Goal: Book appointment/travel/reservation

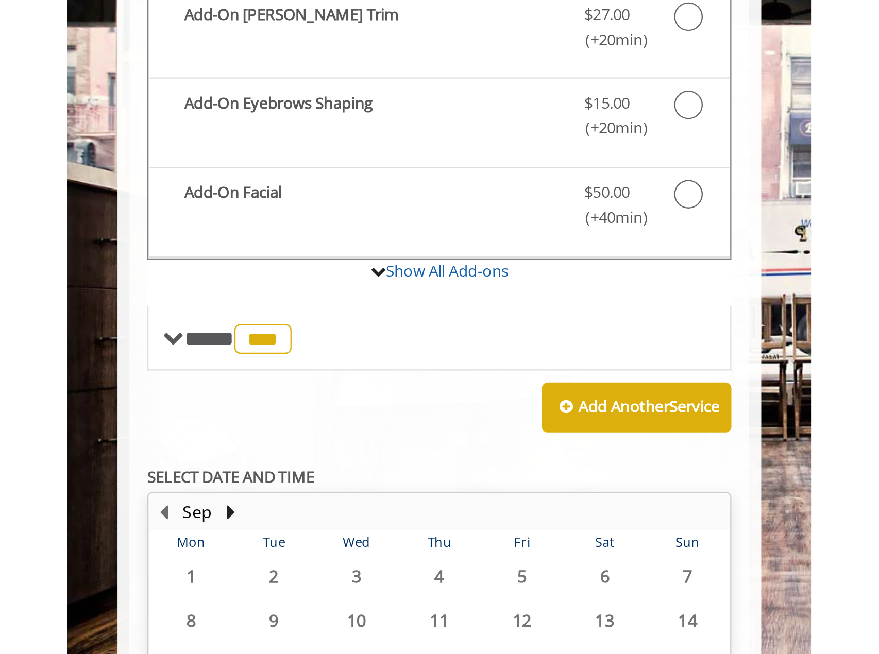
scroll to position [78, 0]
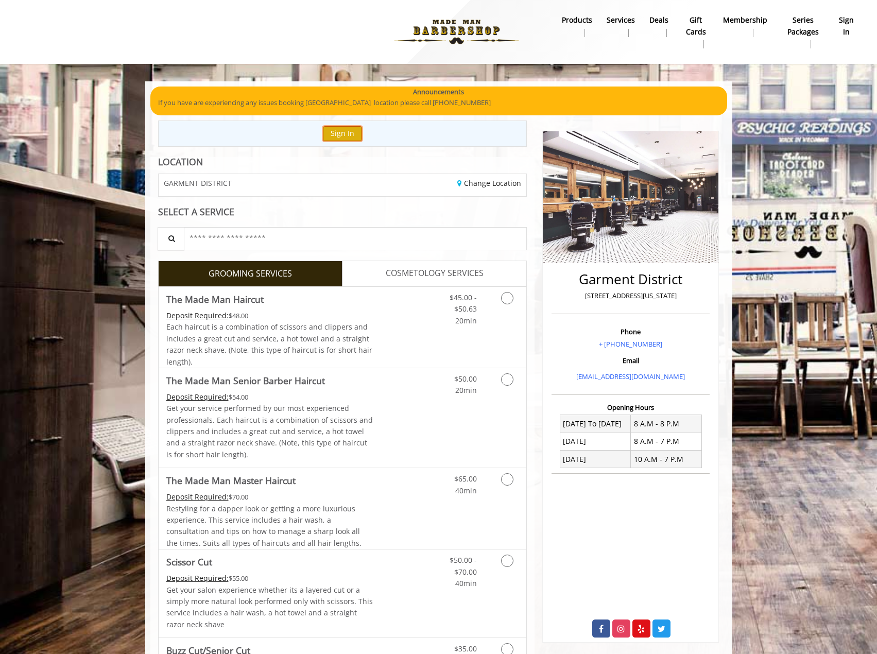
click at [341, 137] on button "Sign In" at bounding box center [342, 133] width 39 height 15
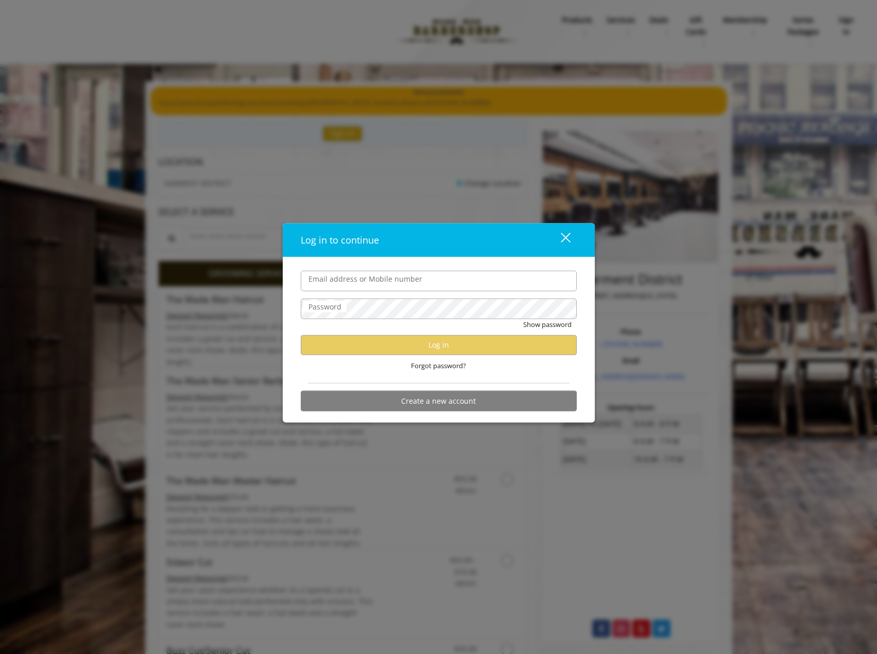
click at [387, 287] on input "Email address or Mobile number" at bounding box center [439, 280] width 276 height 21
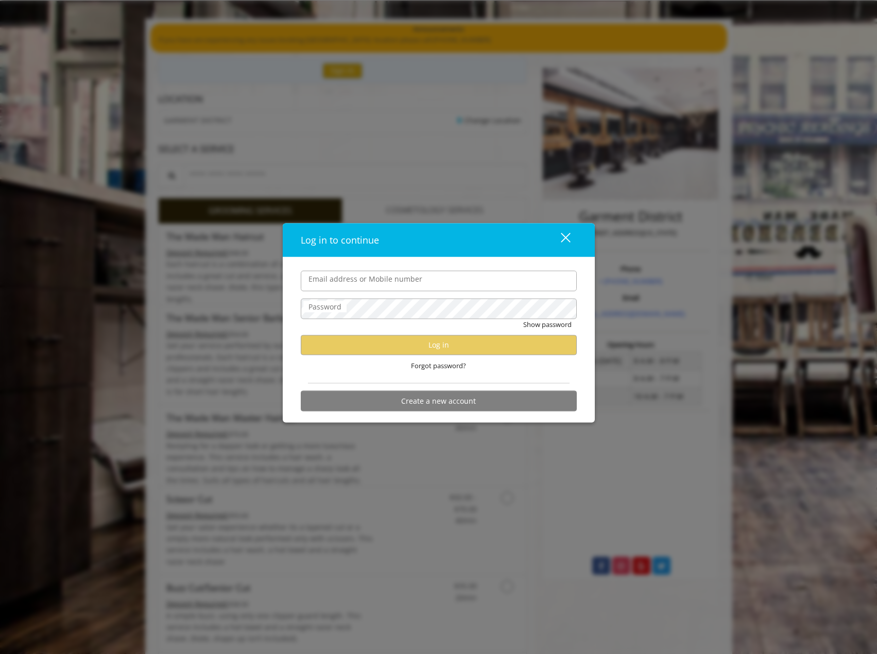
scroll to position [52, 0]
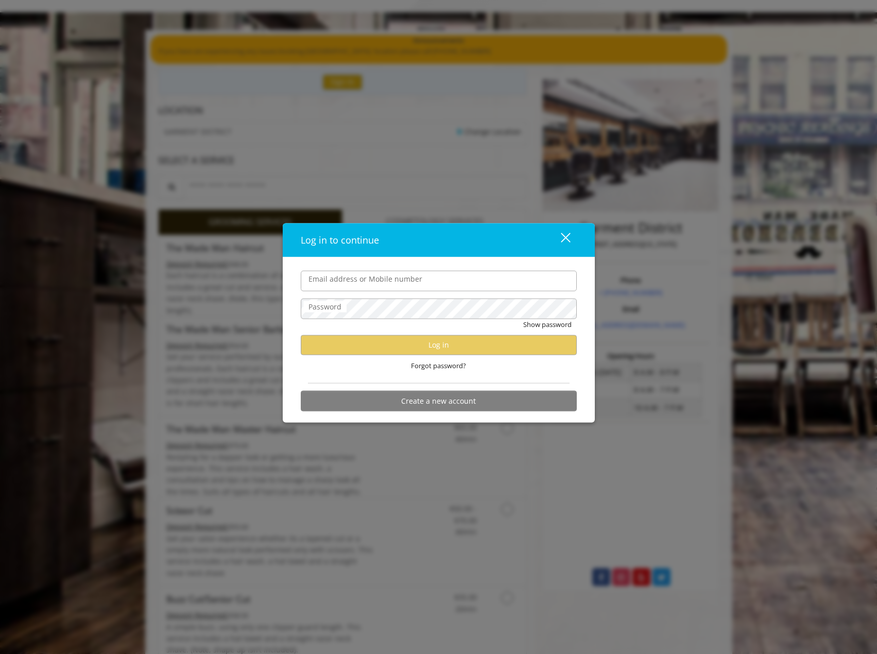
click at [566, 246] on div "close" at bounding box center [559, 239] width 21 height 15
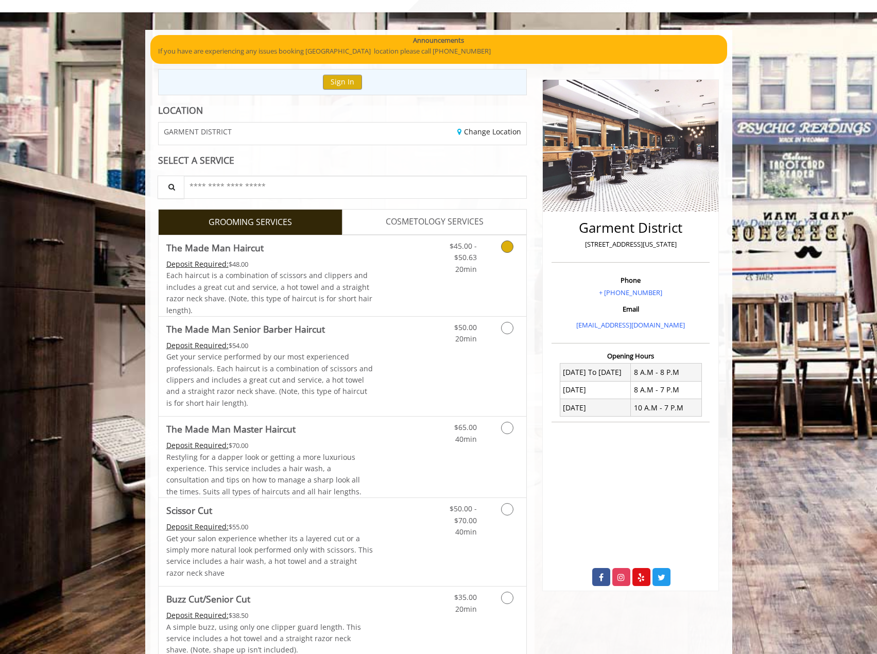
click at [365, 270] on div "Each haircut is a combination of scissors and clippers and includes a great cut…" at bounding box center [269, 293] width 207 height 46
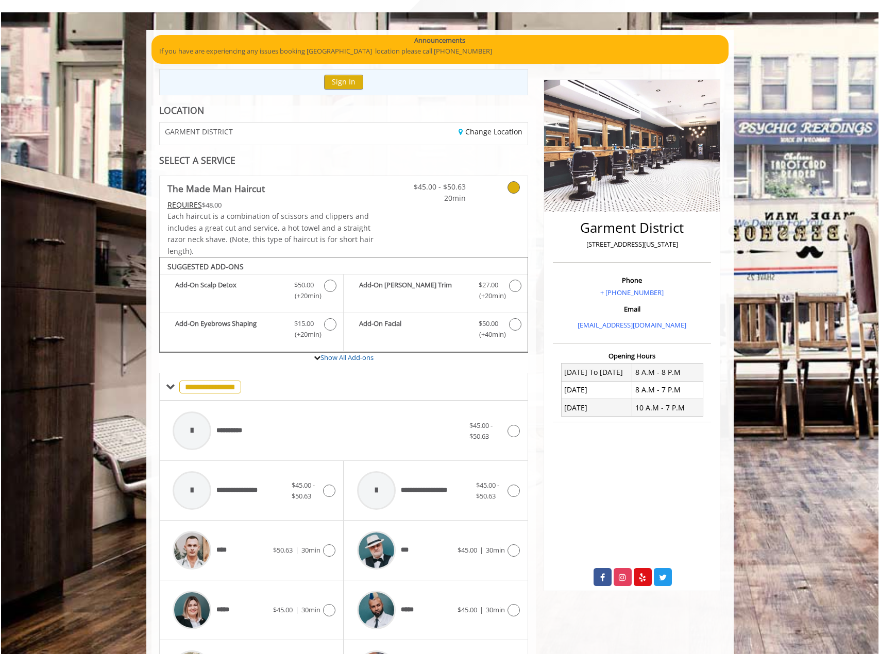
scroll to position [253, 0]
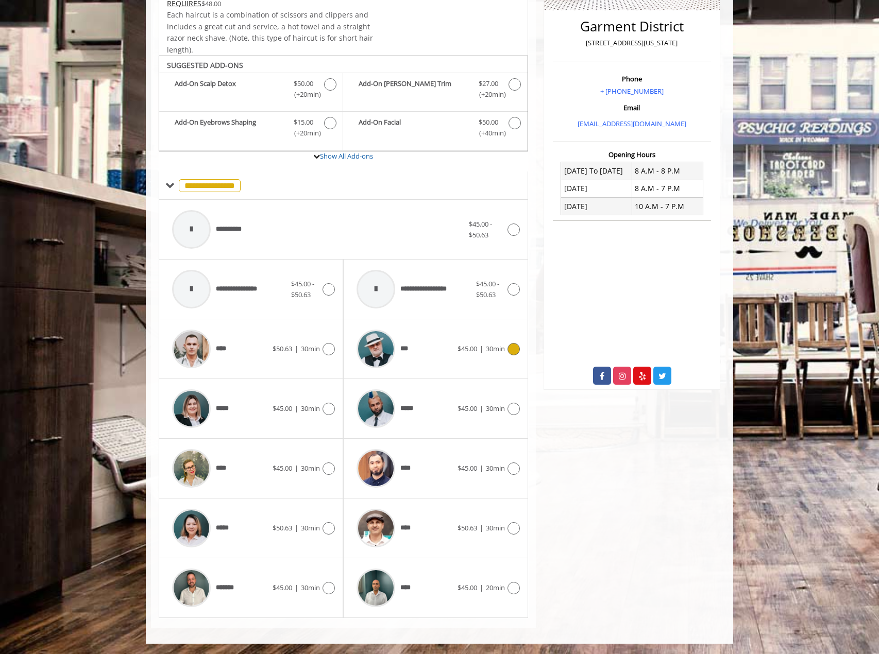
click at [424, 365] on div "***" at bounding box center [404, 348] width 106 height 49
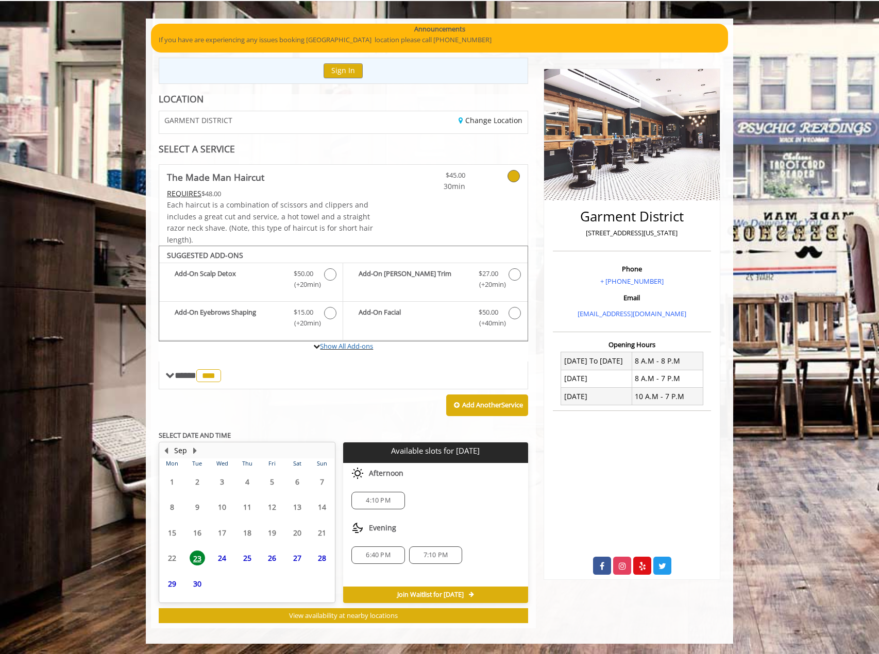
scroll to position [63, 0]
click at [225, 539] on span "24" at bounding box center [221, 538] width 15 height 15
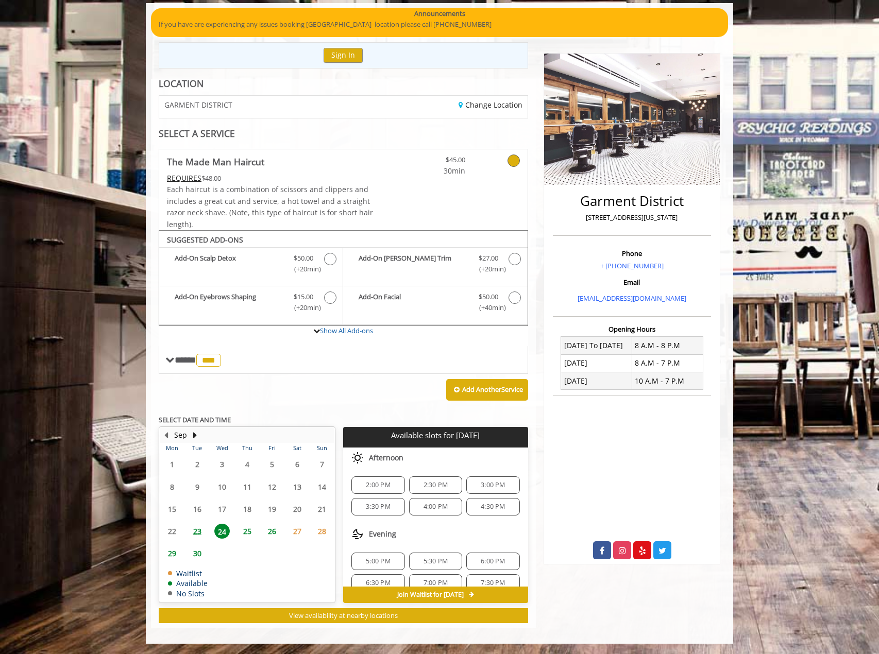
scroll to position [13, 0]
click at [201, 533] on span "23" at bounding box center [197, 531] width 15 height 15
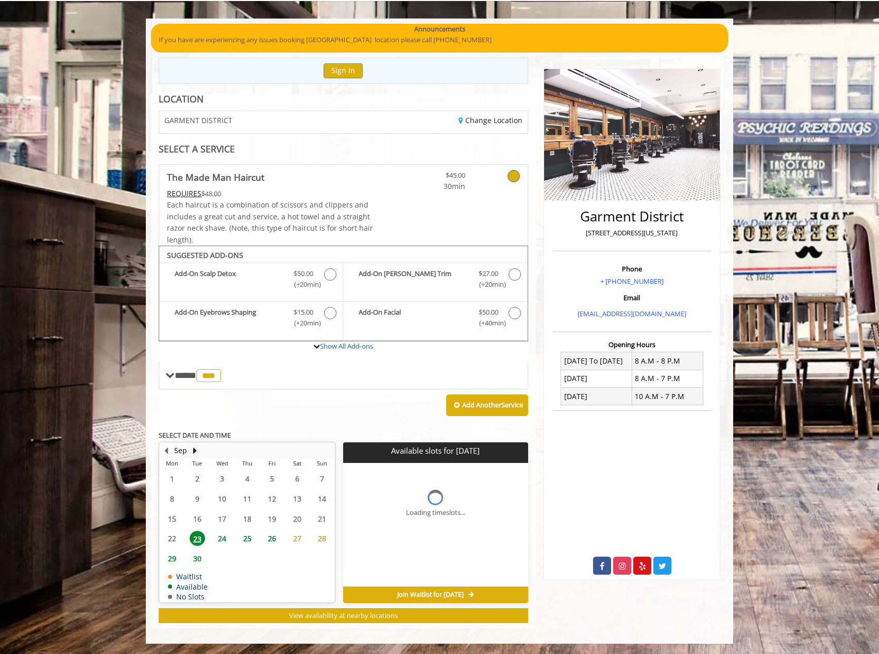
scroll to position [0, 0]
click at [433, 562] on div "6:40 PM" at bounding box center [435, 555] width 53 height 18
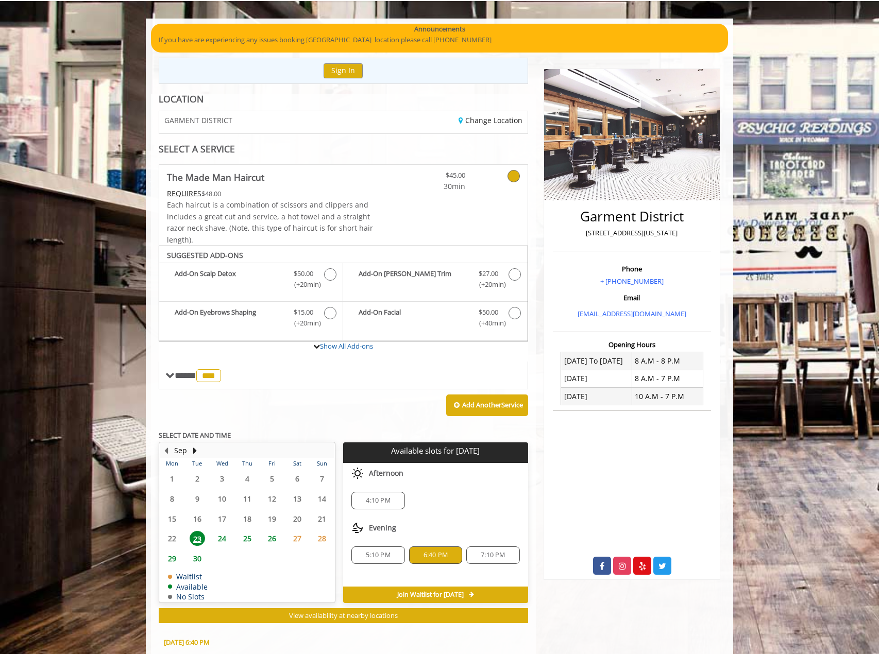
scroll to position [249, 0]
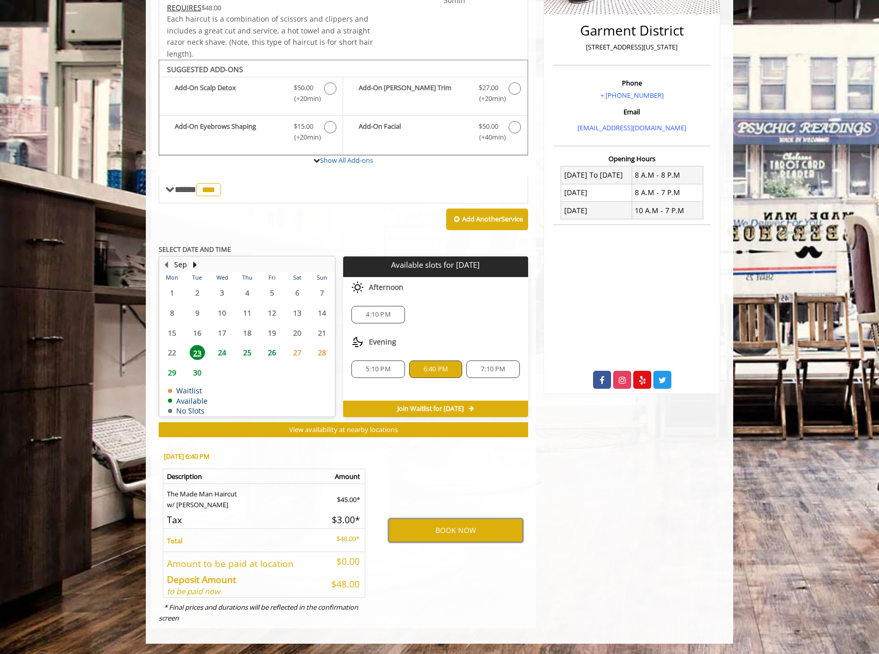
drag, startPoint x: 441, startPoint y: 532, endPoint x: 445, endPoint y: 545, distance: 14.0
click at [445, 545] on div "BOOK NOW" at bounding box center [455, 530] width 160 height 176
click at [444, 531] on button "BOOK NOW" at bounding box center [455, 531] width 134 height 24
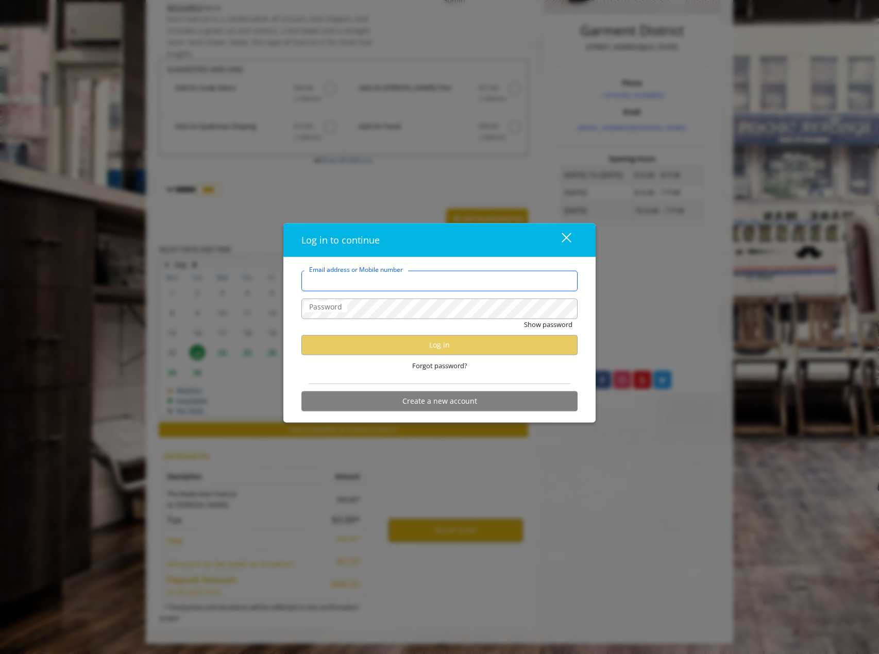
click at [376, 282] on input "Email address or Mobile number" at bounding box center [439, 280] width 276 height 21
click at [573, 241] on button "close" at bounding box center [559, 239] width 35 height 21
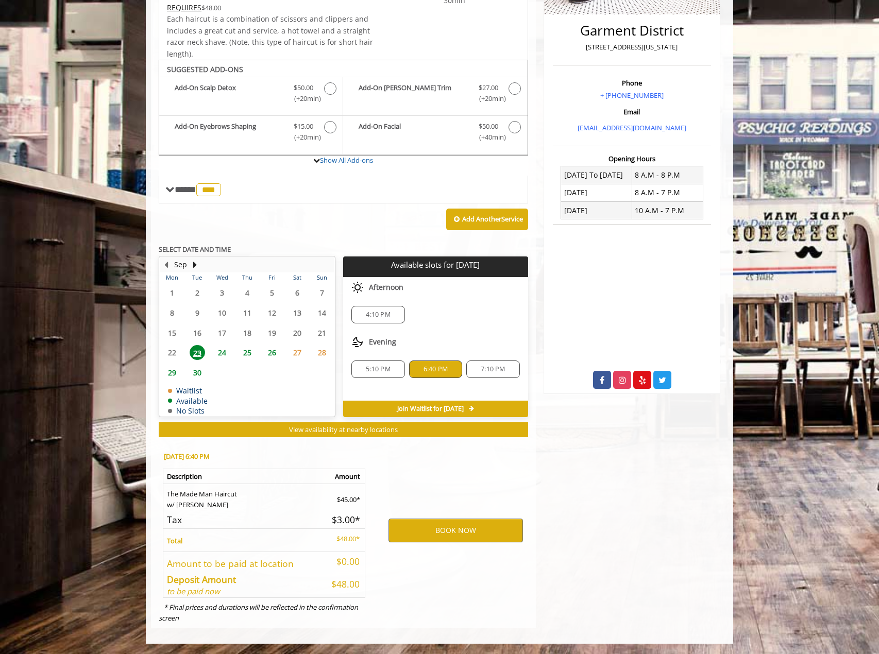
scroll to position [0, 0]
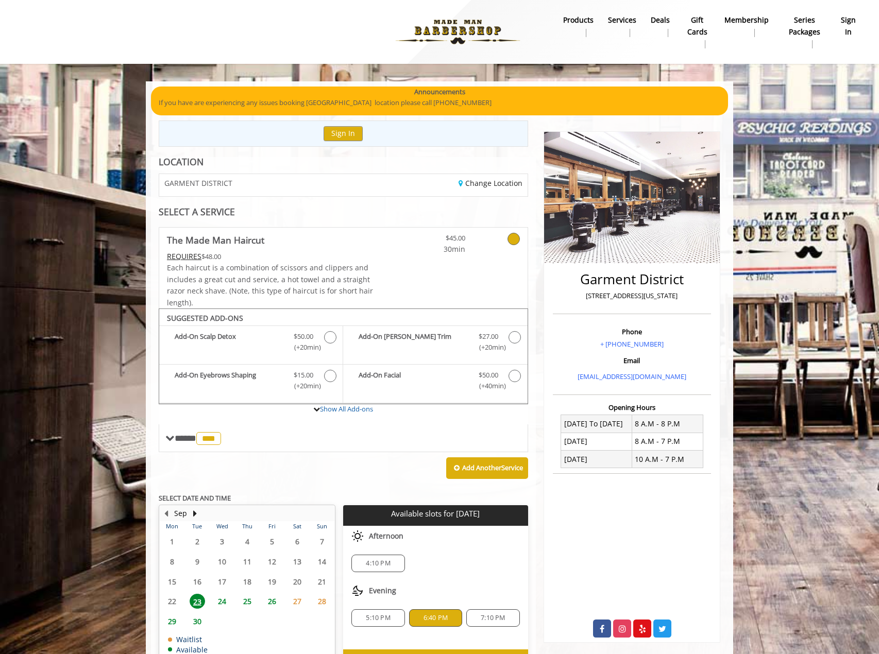
click at [864, 20] on nav "Main Menu . products Services Deals gift cards Membership Series packages sign …" at bounding box center [439, 32] width 863 height 64
click at [853, 18] on b "sign in" at bounding box center [848, 25] width 16 height 23
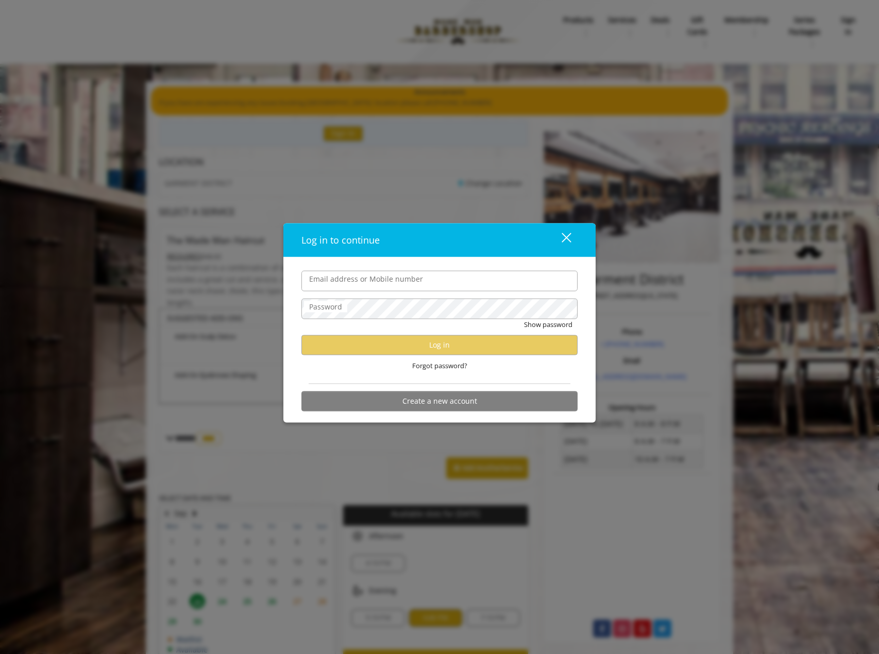
click at [329, 305] on label "Password" at bounding box center [325, 306] width 43 height 11
click at [431, 407] on button "Create a new account" at bounding box center [439, 401] width 276 height 20
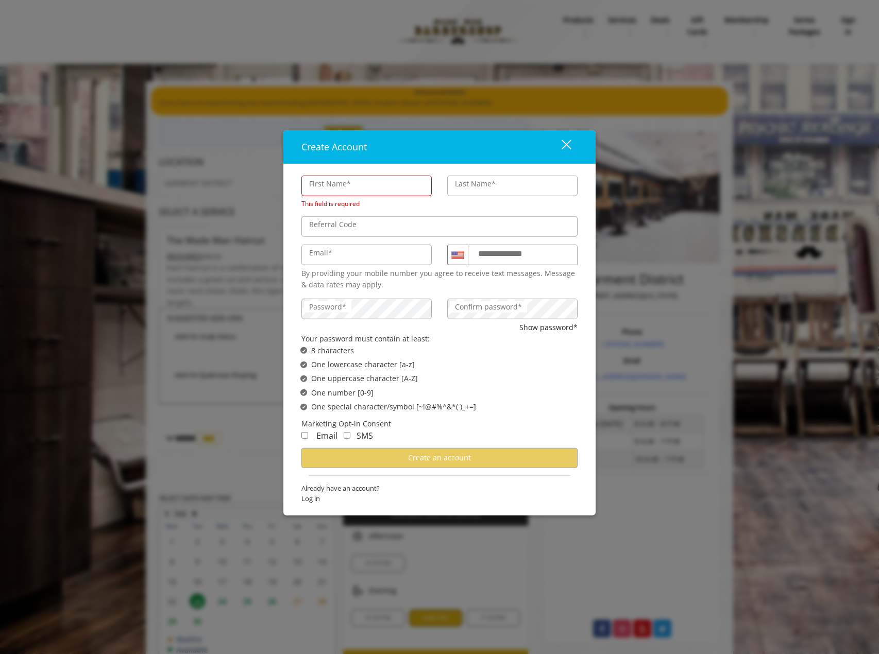
click at [566, 146] on div "close" at bounding box center [560, 146] width 21 height 15
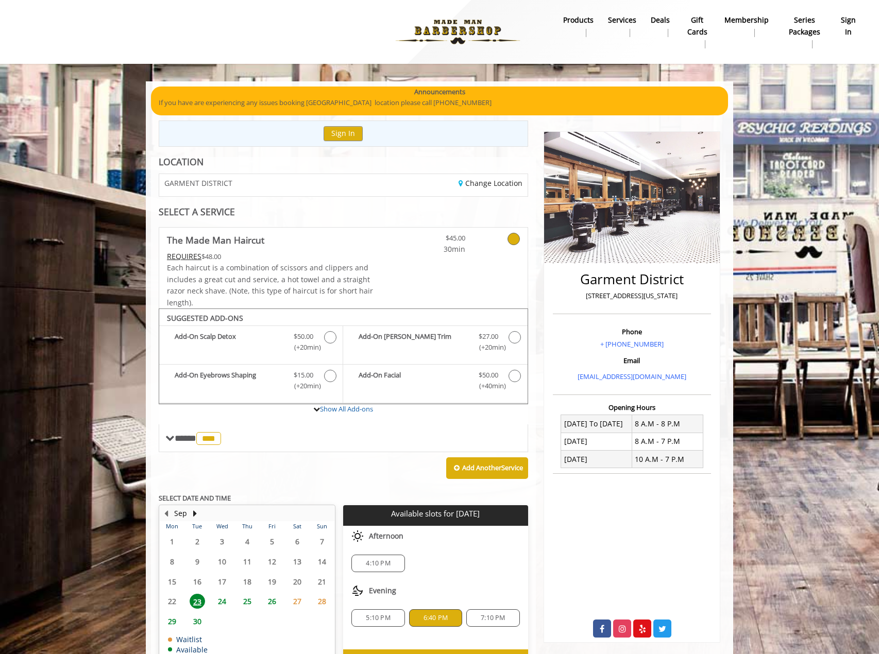
click at [853, 24] on b "sign in" at bounding box center [848, 25] width 16 height 23
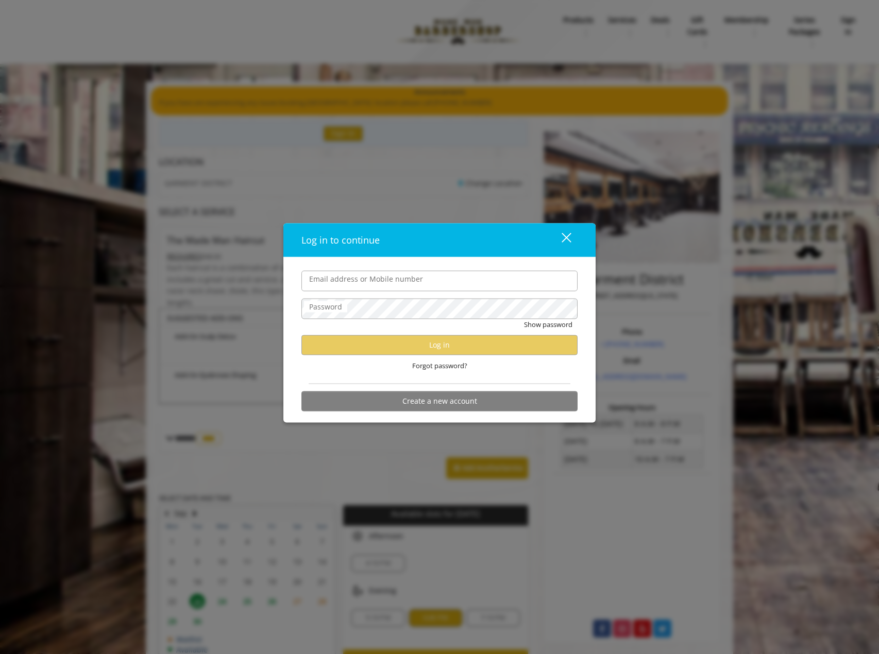
click at [571, 238] on button "close" at bounding box center [559, 239] width 35 height 21
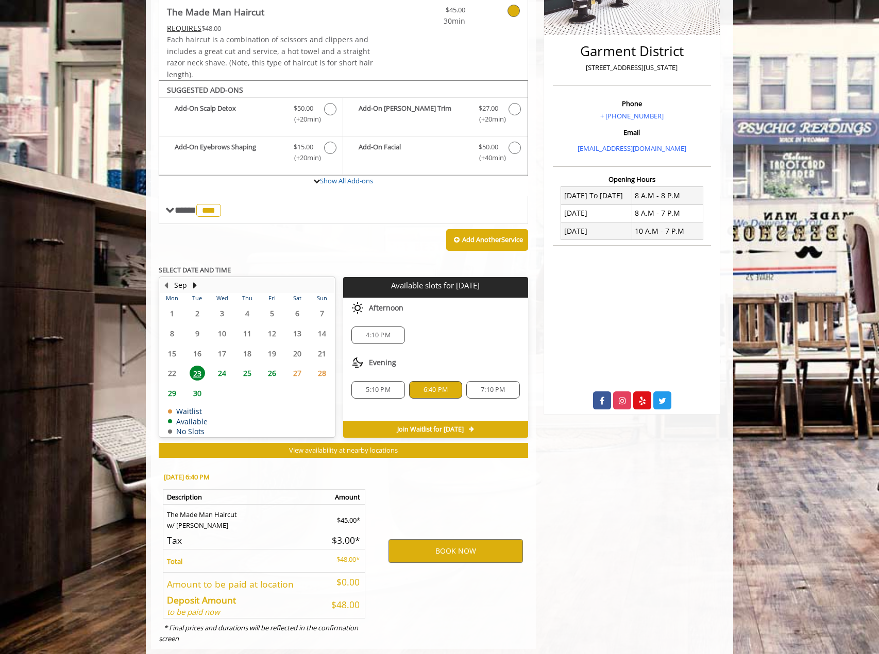
scroll to position [249, 0]
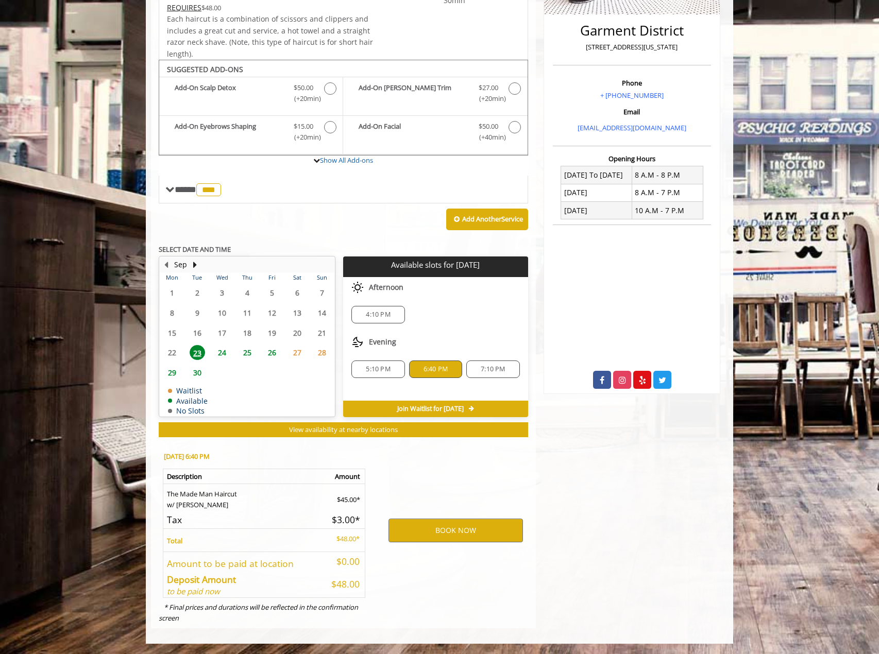
click at [451, 514] on div "BOOK NOW" at bounding box center [455, 530] width 160 height 176
click at [448, 525] on button "BOOK NOW" at bounding box center [455, 531] width 134 height 24
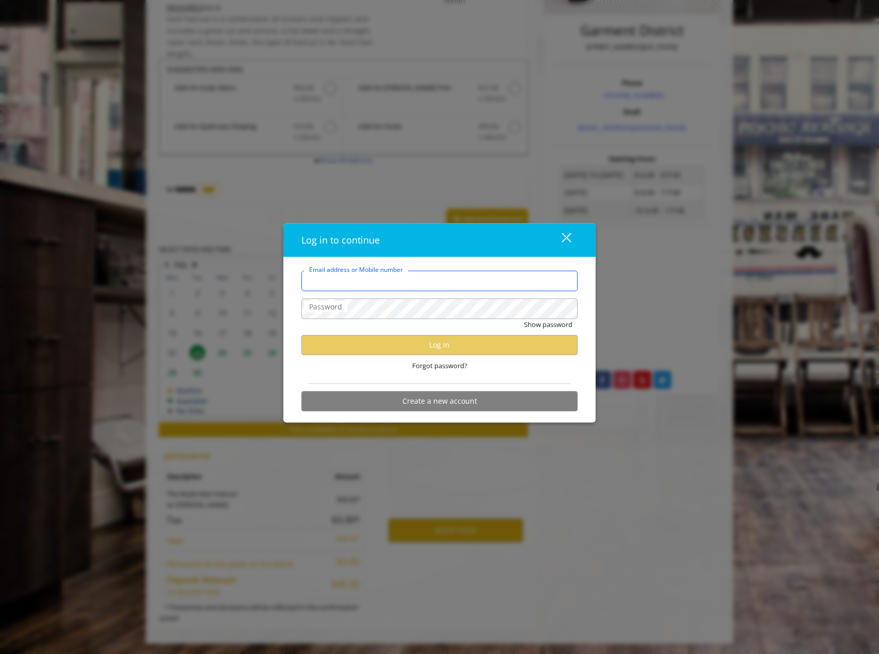
click at [423, 276] on input "Email address or Mobile number" at bounding box center [439, 280] width 276 height 21
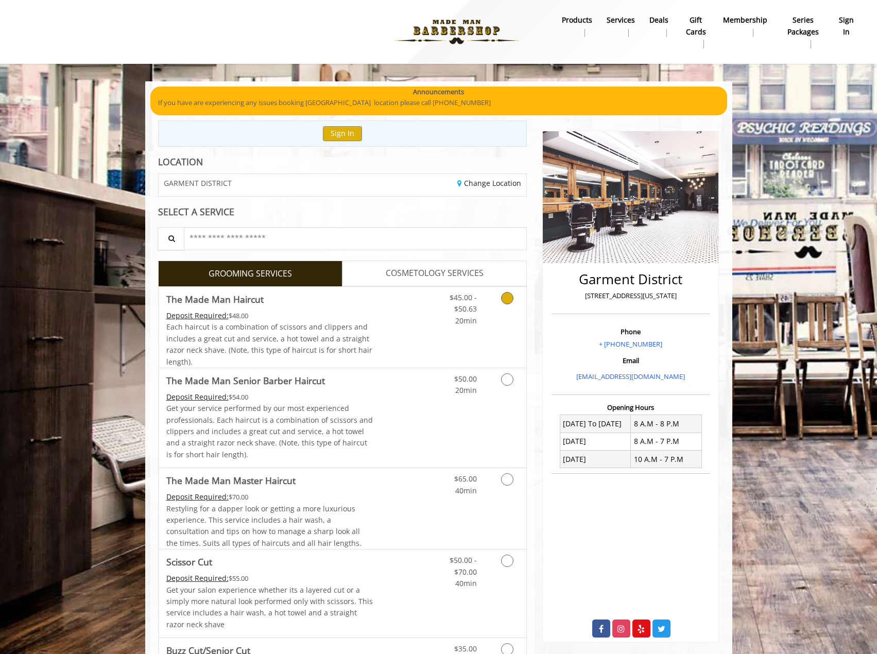
click at [298, 348] on span "Each haircut is a combination of scissors and clippers and includes a great cut…" at bounding box center [269, 344] width 206 height 44
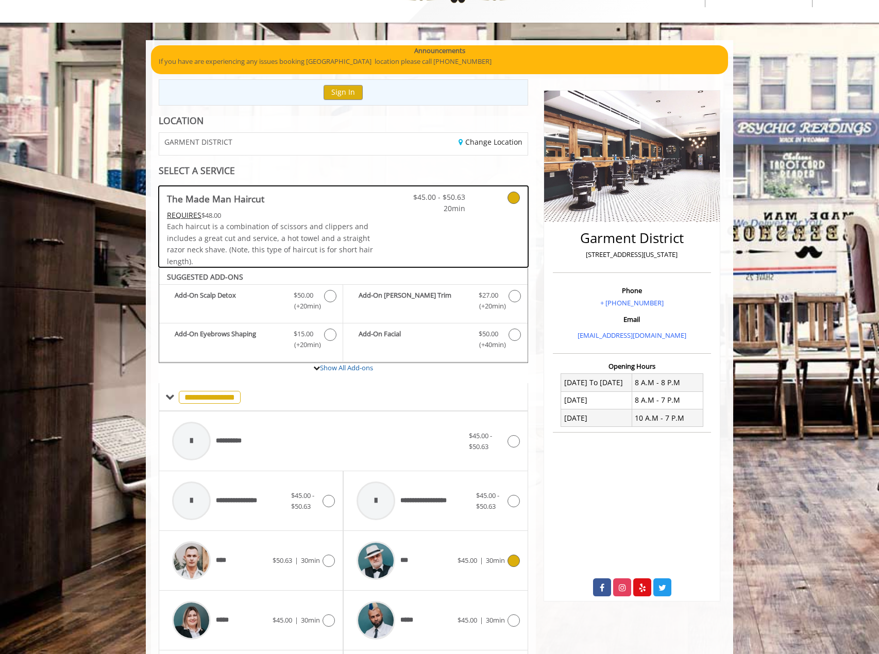
scroll to position [52, 0]
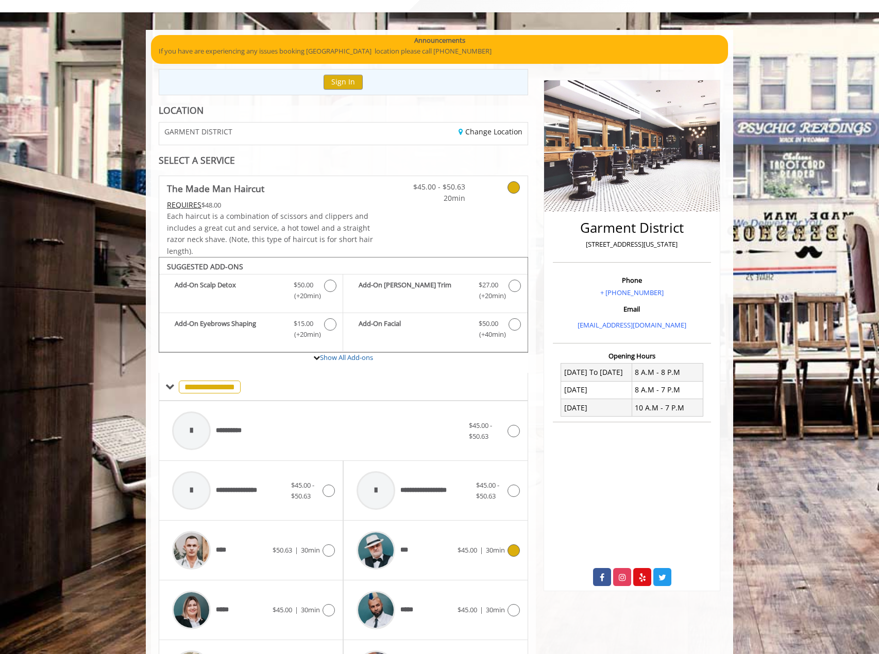
click at [428, 552] on div "***" at bounding box center [404, 550] width 106 height 49
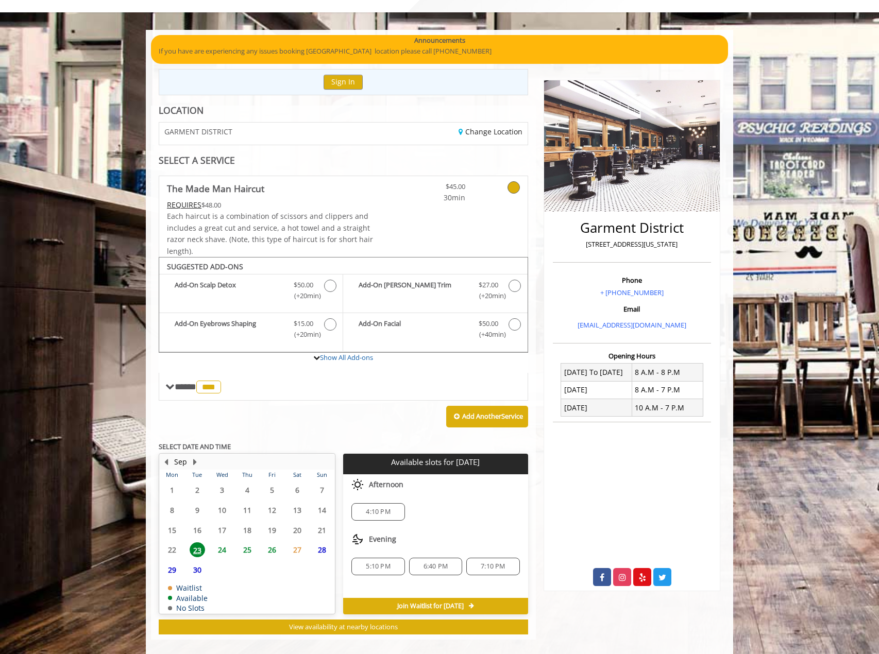
click at [444, 567] on span "6:40 PM" at bounding box center [435, 566] width 24 height 8
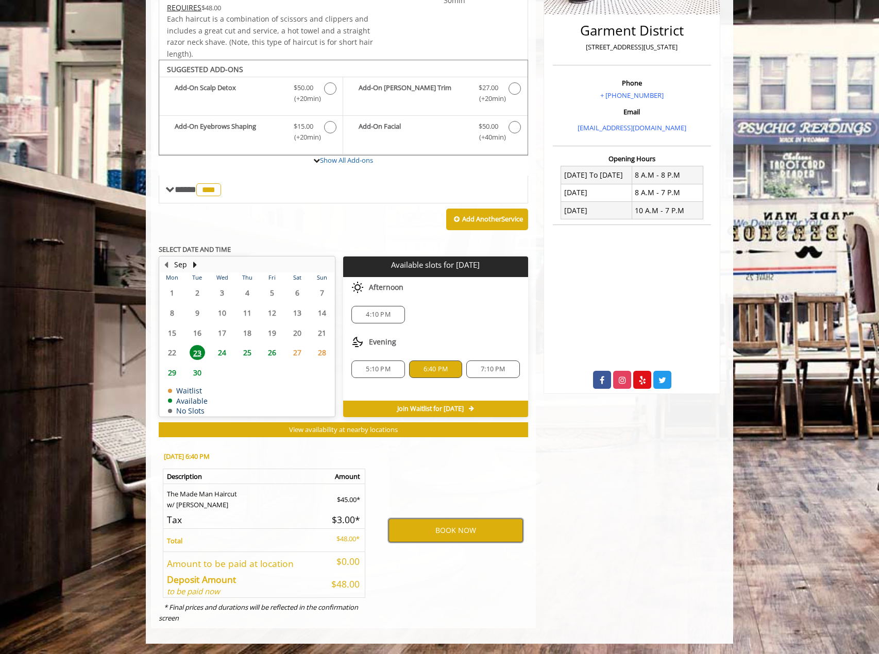
click at [447, 531] on button "BOOK NOW" at bounding box center [455, 531] width 134 height 24
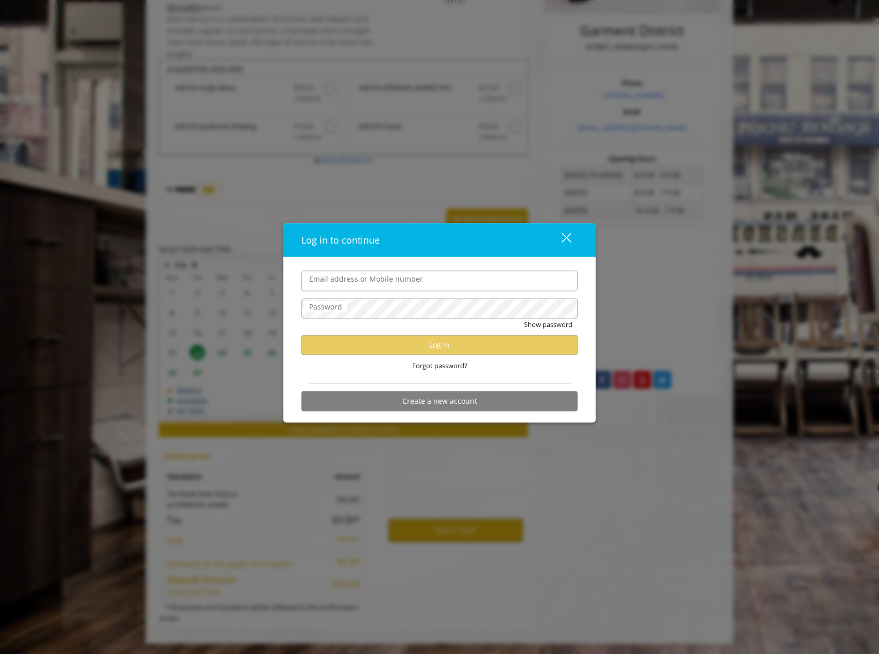
click at [451, 277] on input "Email address or Mobile number" at bounding box center [439, 280] width 276 height 21
click at [429, 278] on input "Email address or Mobile number" at bounding box center [439, 280] width 276 height 21
type input "**********"
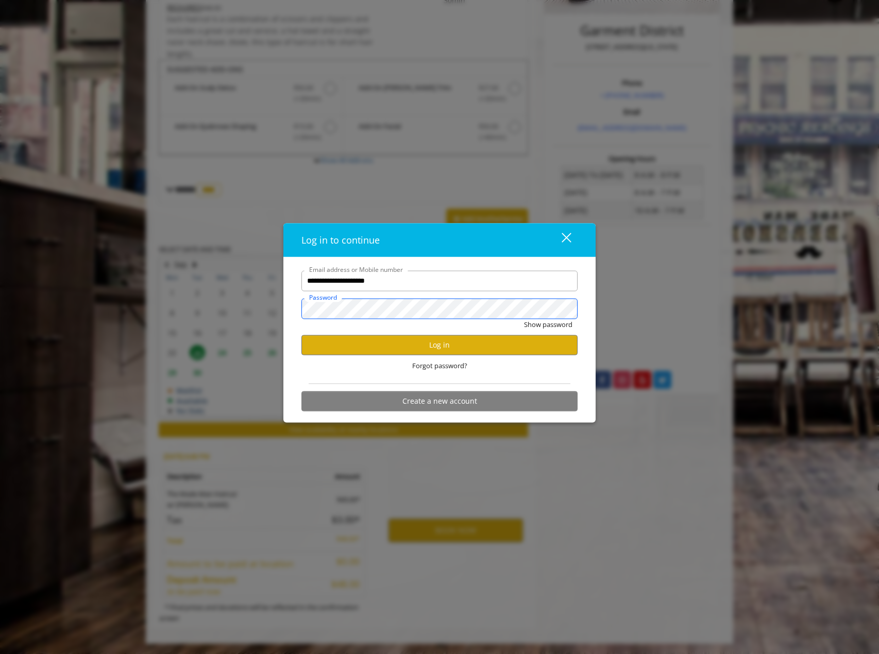
click at [524, 319] on button "Show password" at bounding box center [548, 324] width 48 height 11
click at [382, 343] on button "Log in" at bounding box center [439, 345] width 276 height 20
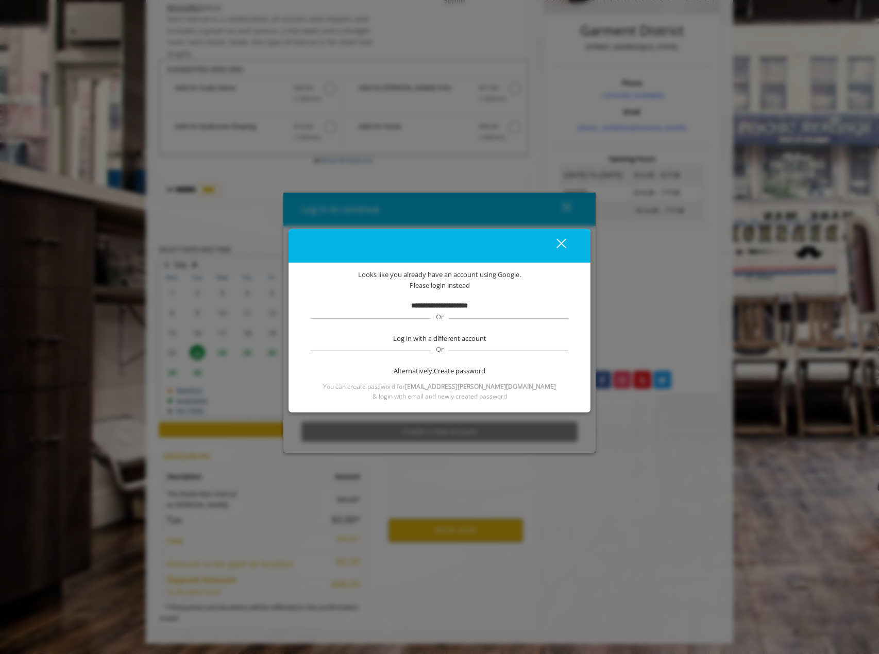
click at [442, 313] on span "Or" at bounding box center [440, 316] width 18 height 9
click at [441, 302] on b "**********" at bounding box center [439, 305] width 57 height 7
click at [564, 249] on div "close" at bounding box center [554, 245] width 21 height 15
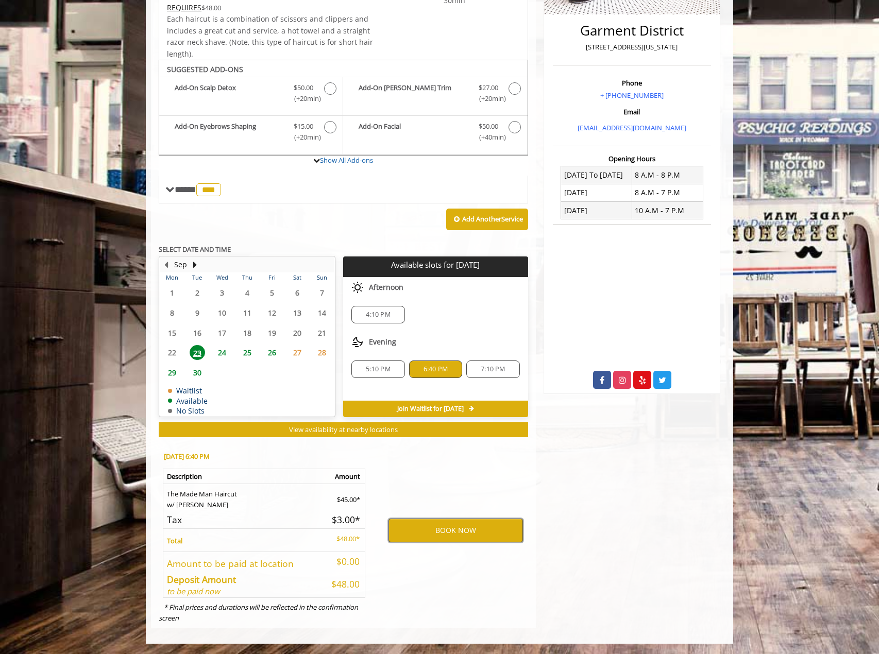
click at [411, 522] on button "BOOK NOW" at bounding box center [455, 531] width 134 height 24
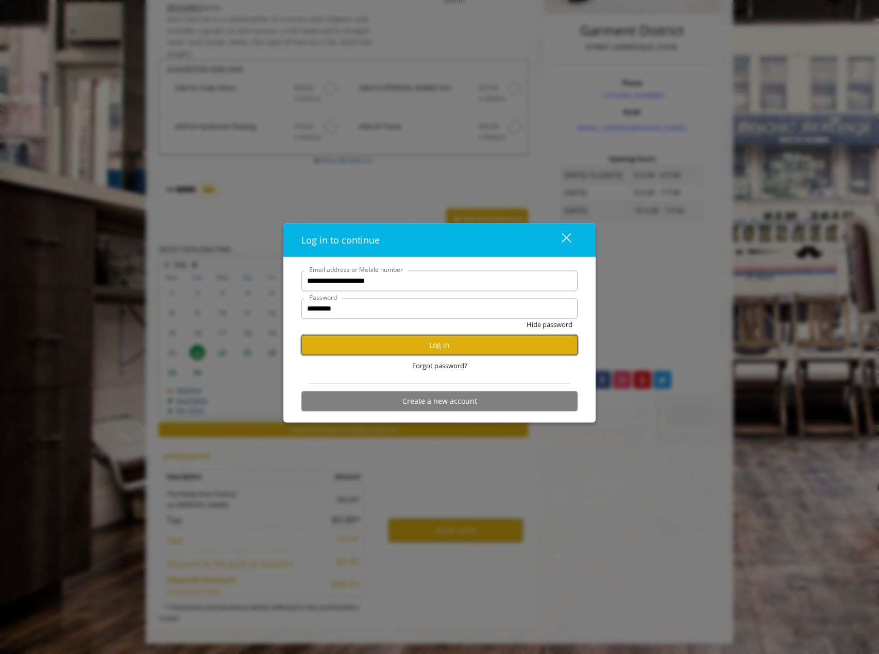
click at [516, 335] on button "Log in" at bounding box center [439, 345] width 276 height 20
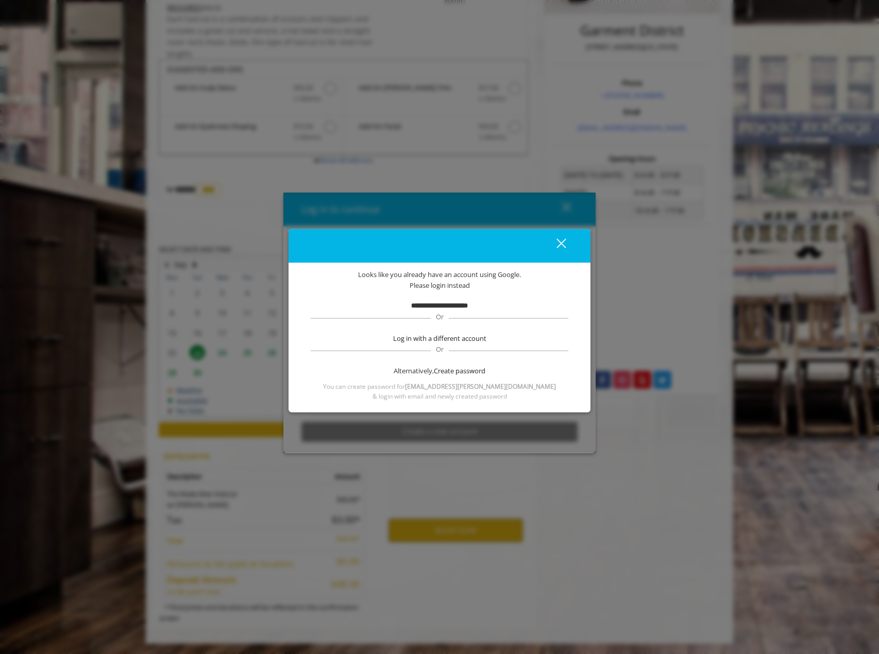
click at [425, 307] on b "**********" at bounding box center [439, 305] width 57 height 7
click at [567, 236] on button "close" at bounding box center [554, 245] width 35 height 21
